Goal: Task Accomplishment & Management: Manage account settings

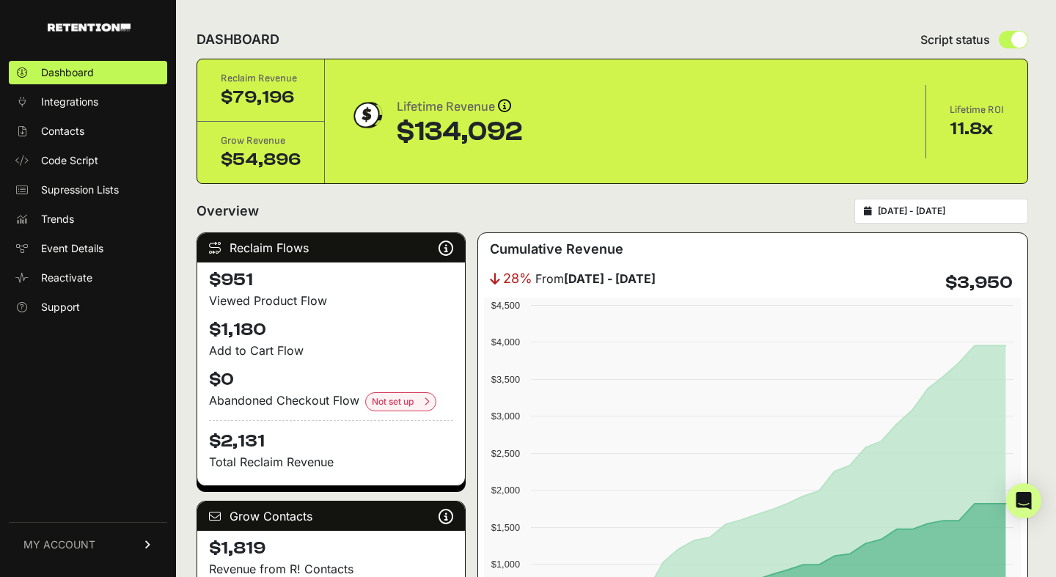
click at [921, 214] on input "[DATE] - [DATE]" at bounding box center [948, 211] width 141 height 12
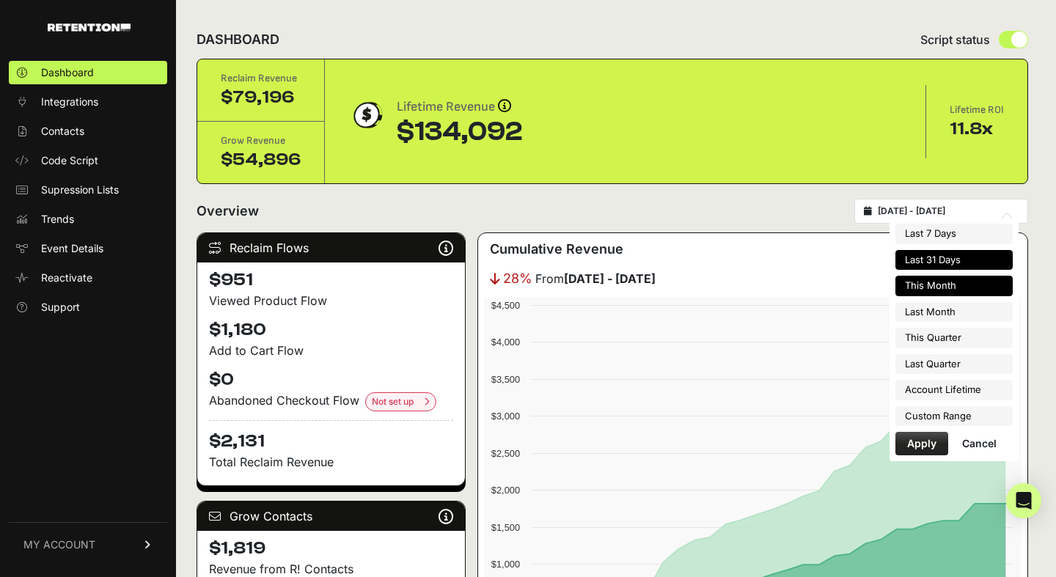
type input "[DATE]"
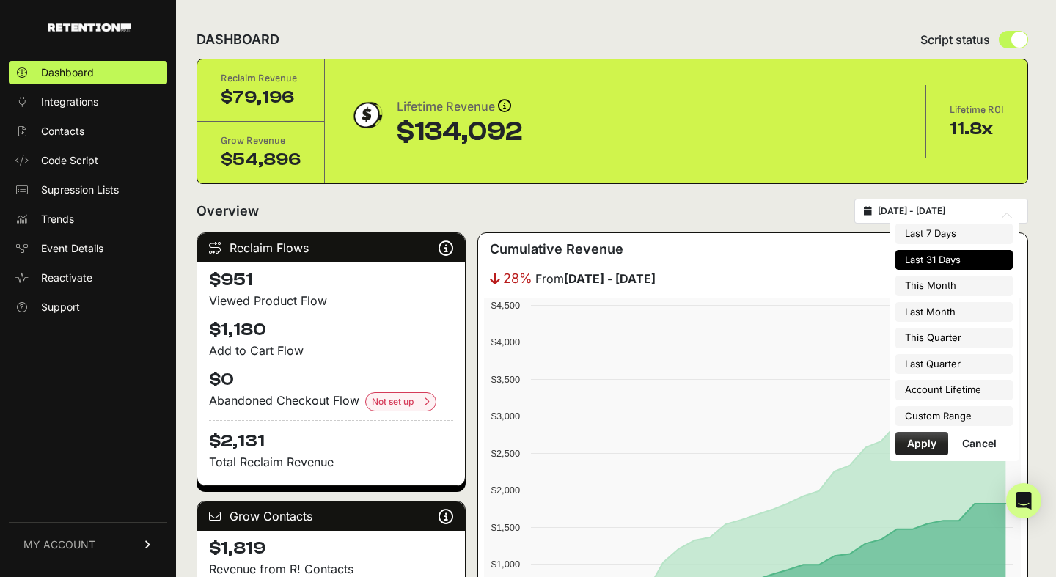
type input "[DATE]"
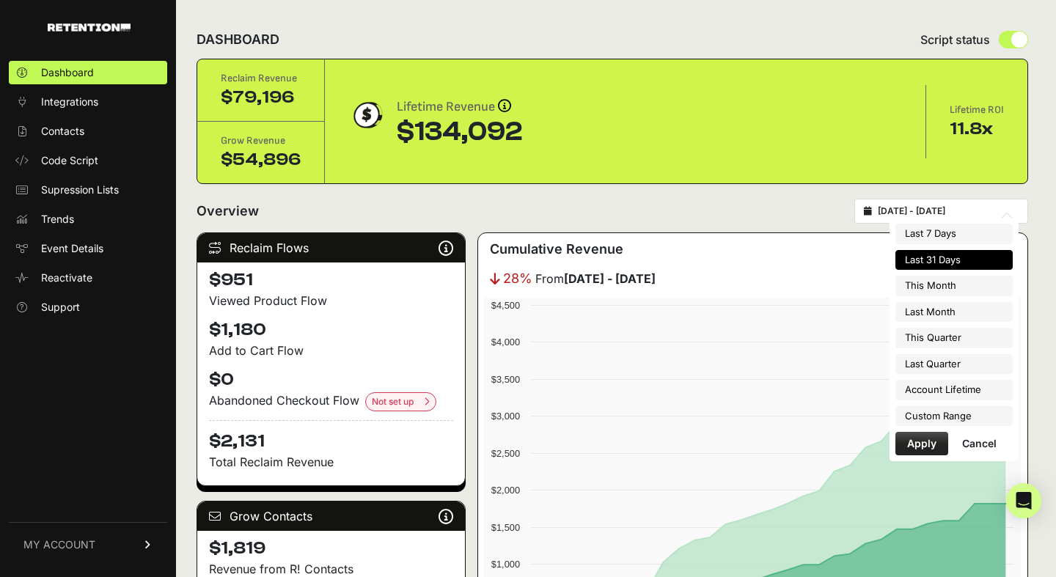
type input "[DATE]"
click at [968, 419] on li "Custom Range" at bounding box center [953, 416] width 117 height 21
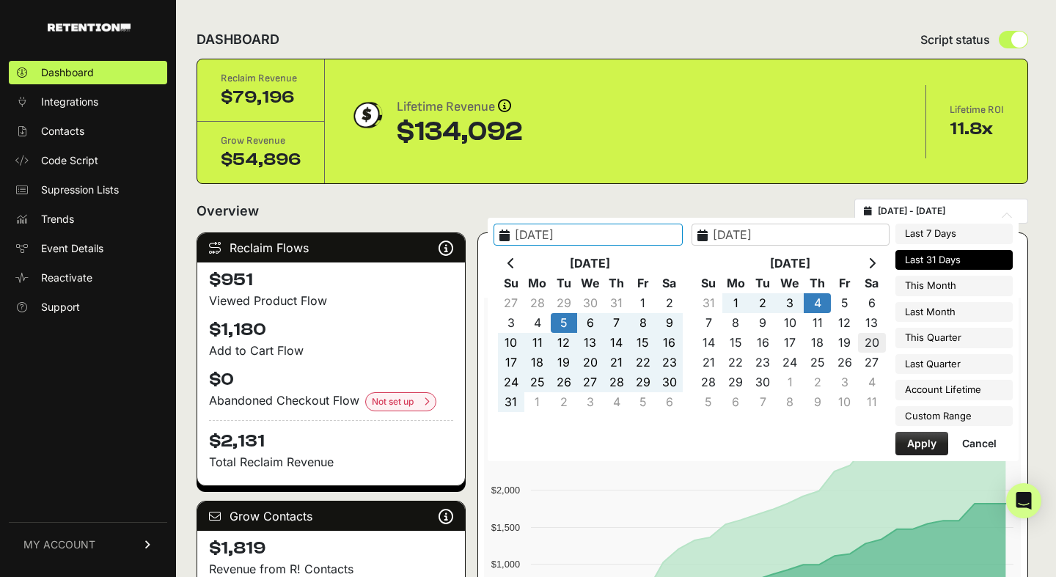
type input "[DATE]"
click at [515, 266] on icon at bounding box center [510, 263] width 7 height 12
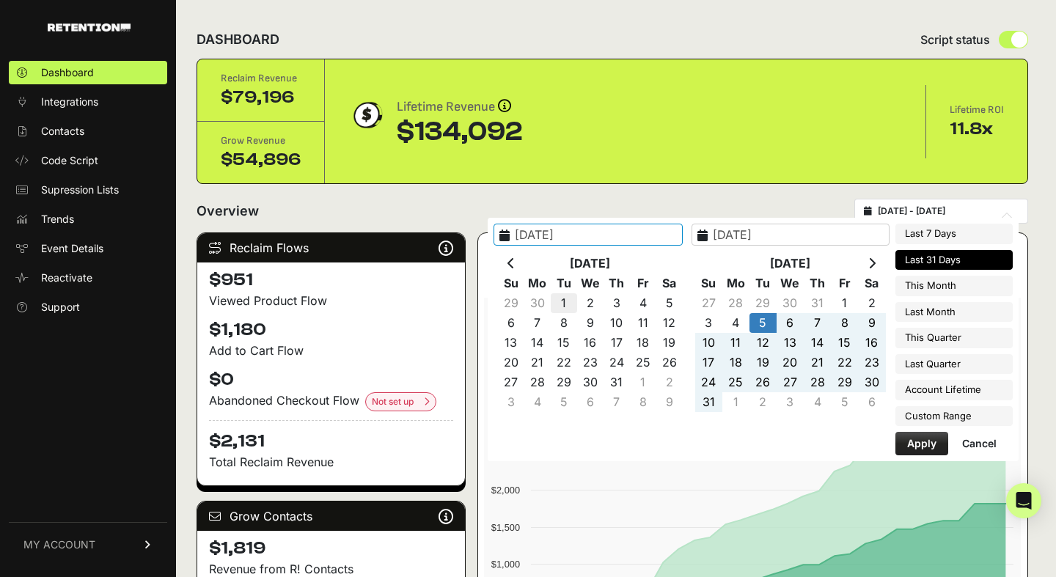
type input "[DATE]"
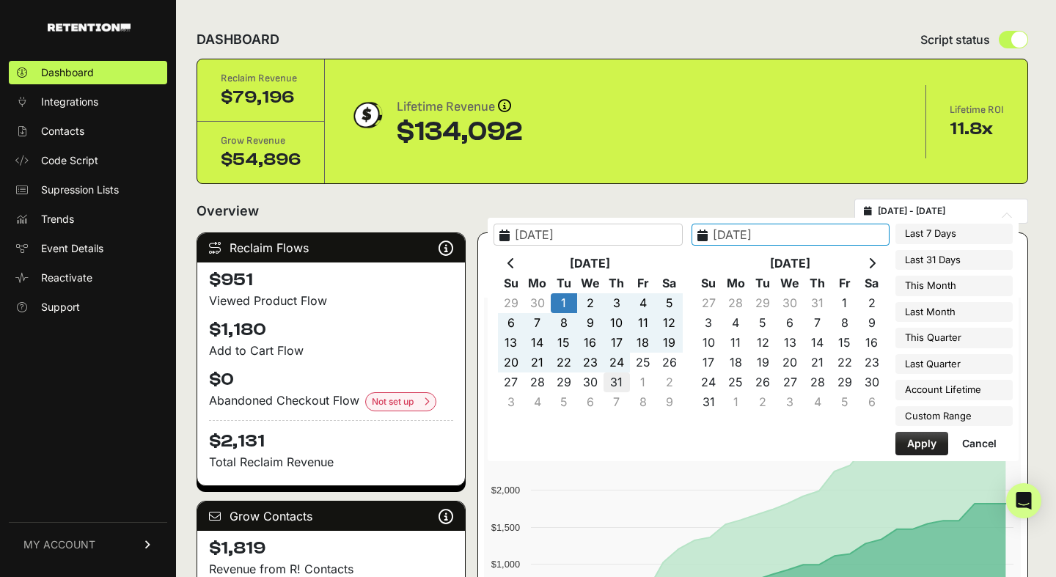
type input "[DATE]"
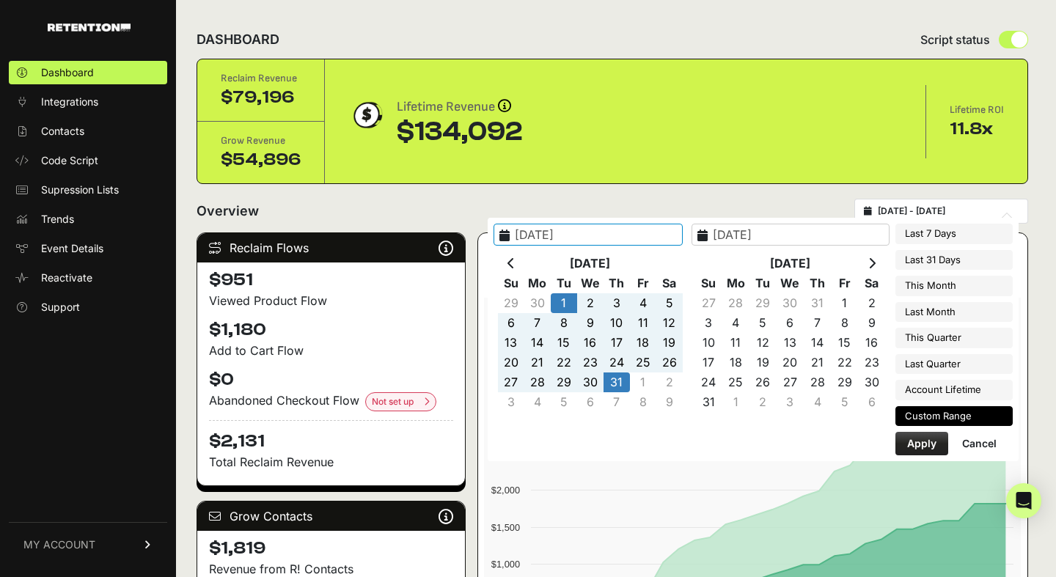
type input "[DATE]"
click at [930, 447] on button "Apply" at bounding box center [921, 443] width 53 height 23
type input "[DATE] - [DATE]"
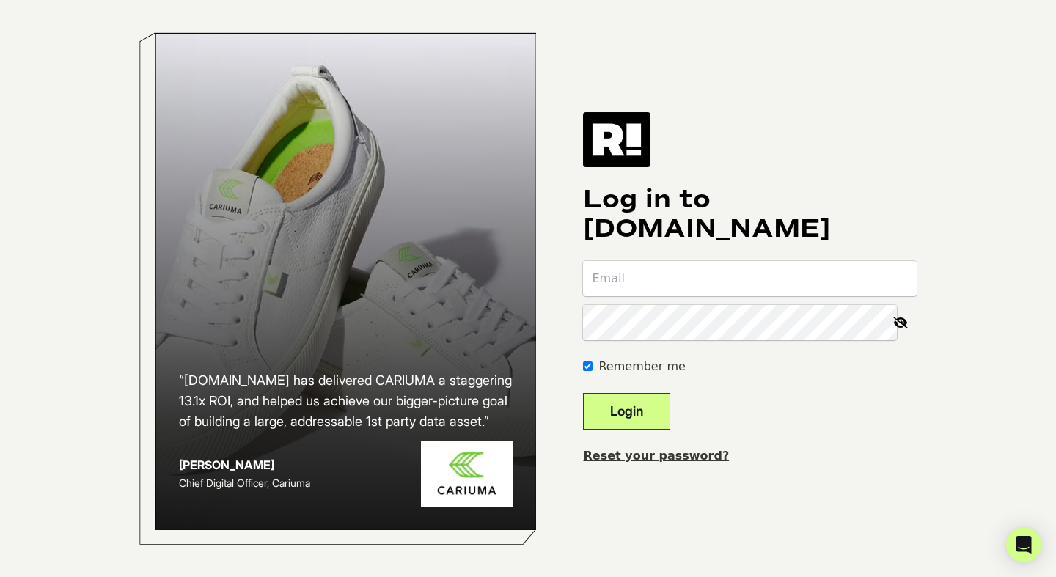
click at [637, 279] on input "email" at bounding box center [750, 278] width 334 height 35
type input "jordan@ourkindra.com"
click at [583, 393] on button "Login" at bounding box center [626, 411] width 87 height 37
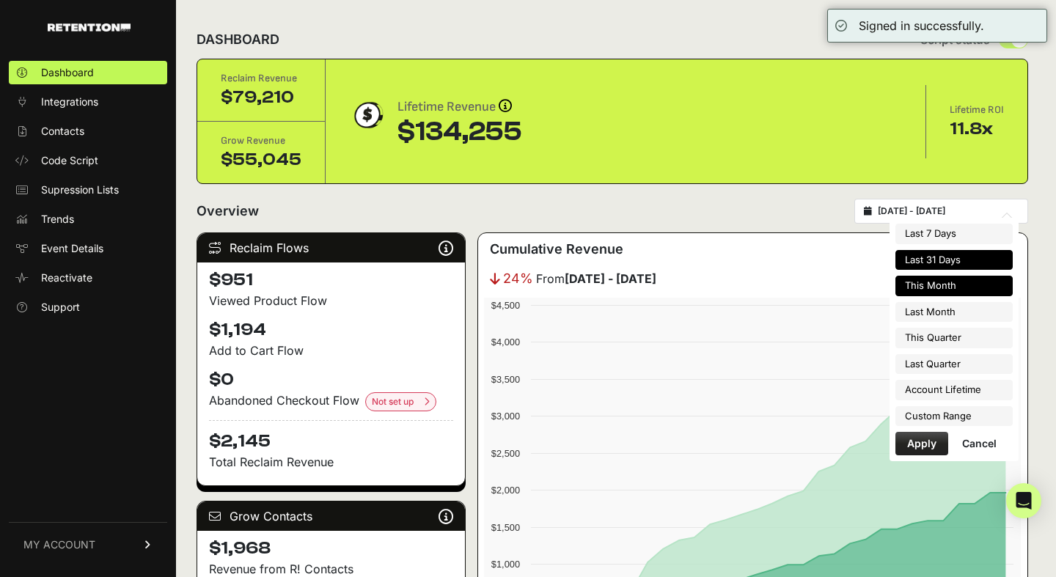
type input "2025-09-01"
type input "[DATE]"
type input "2025-08-06"
type input "2025-09-05"
type input "[DATE]"
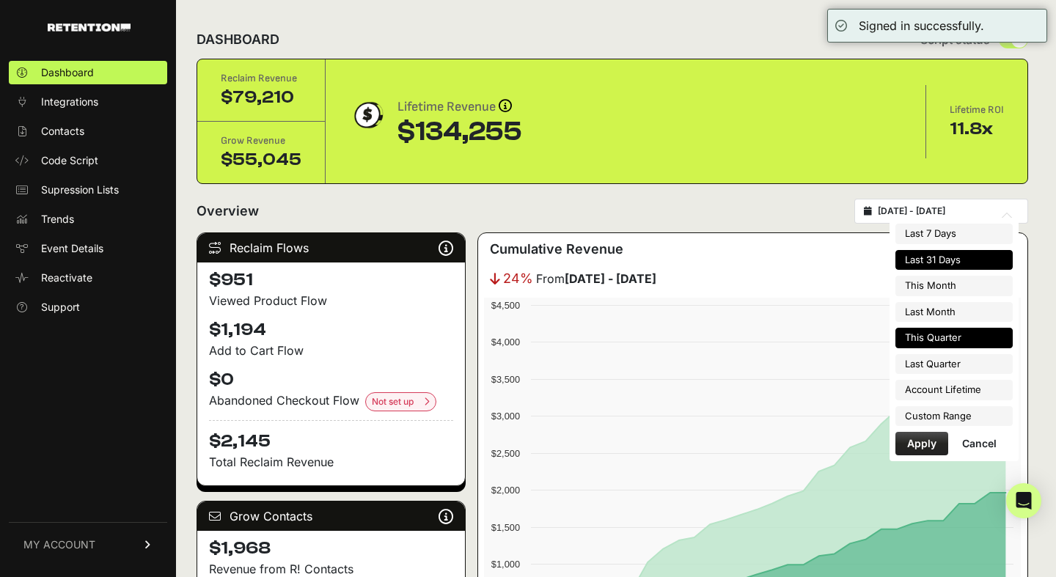
type input "[DATE]"
type input "2025-08-06"
type input "2025-09-05"
type input "[DATE]"
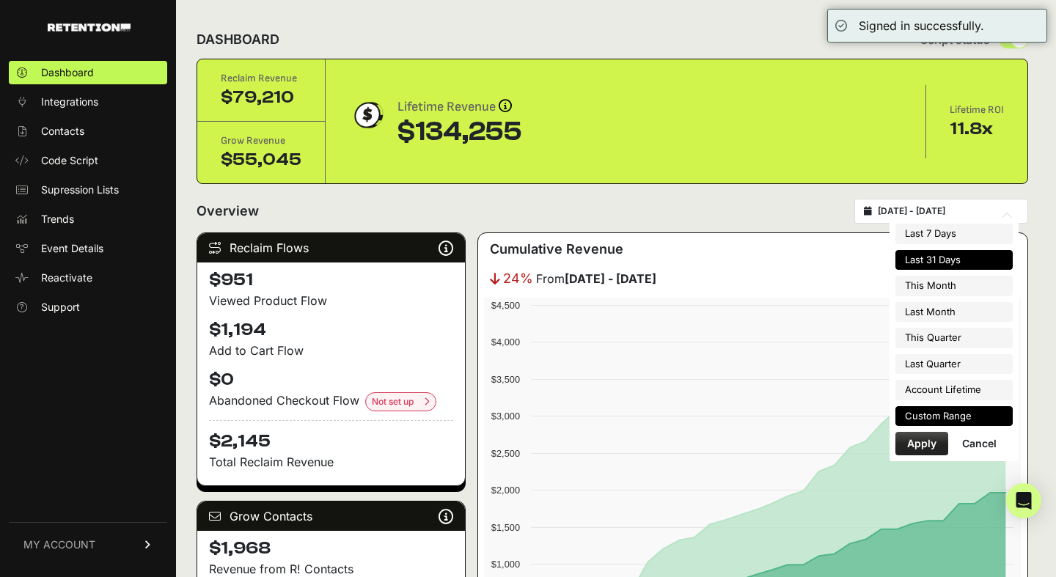
type input "2025-08-06"
type input "2025-09-05"
click at [922, 413] on li "Custom Range" at bounding box center [953, 416] width 117 height 21
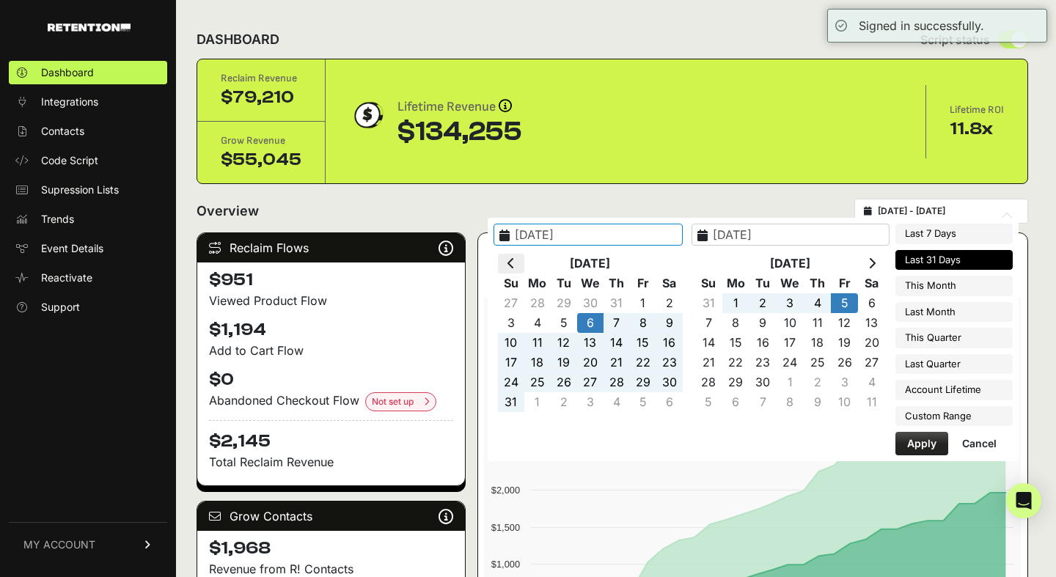
click at [524, 254] on th at bounding box center [511, 264] width 26 height 20
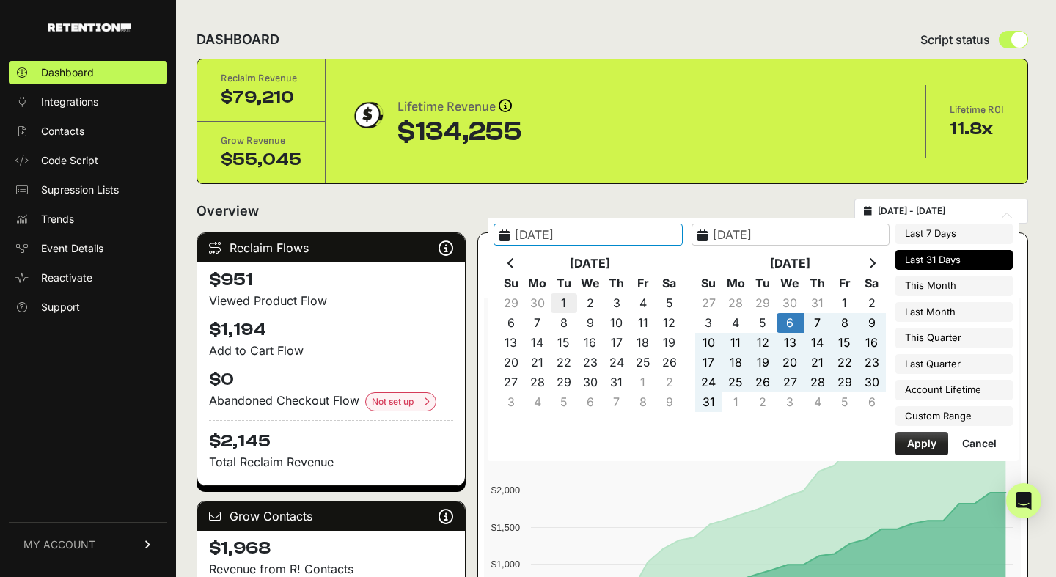
type input "[DATE]"
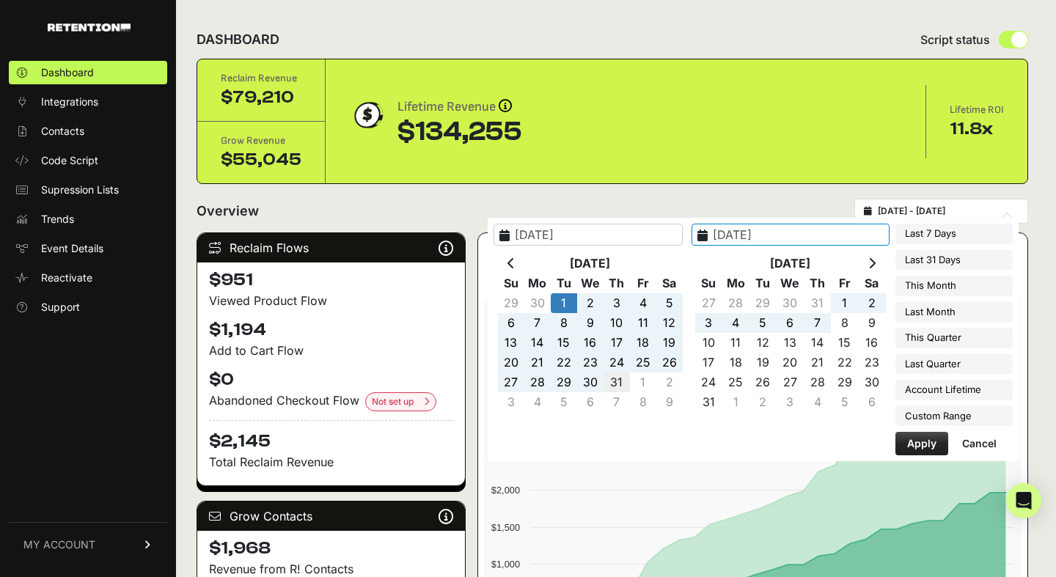
type input "[DATE]"
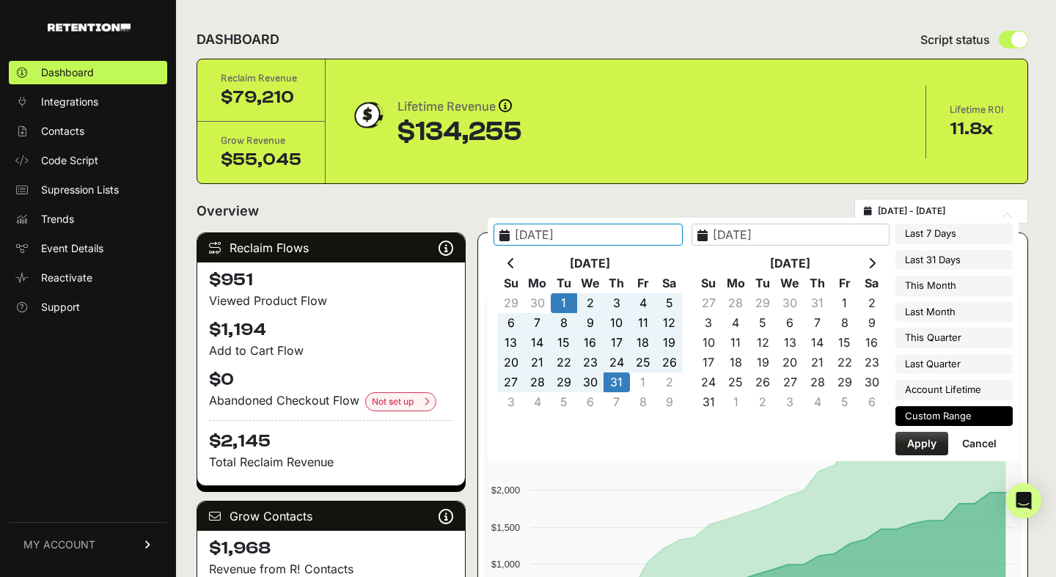
type input "[DATE]"
click at [908, 439] on button "Apply" at bounding box center [921, 443] width 53 height 23
type input "[DATE] - [DATE]"
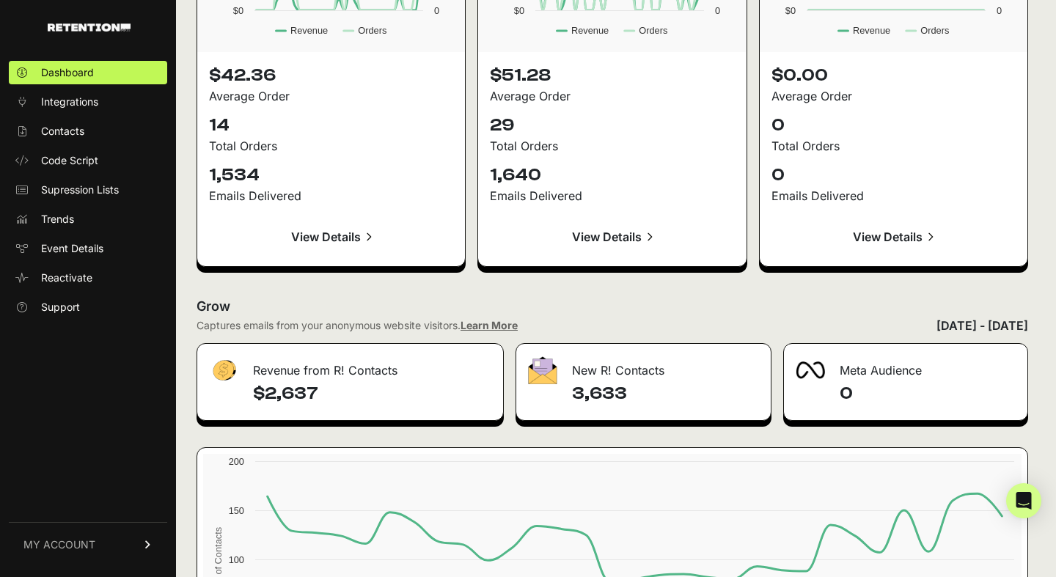
scroll to position [1702, 0]
